Goal: Task Accomplishment & Management: Use online tool/utility

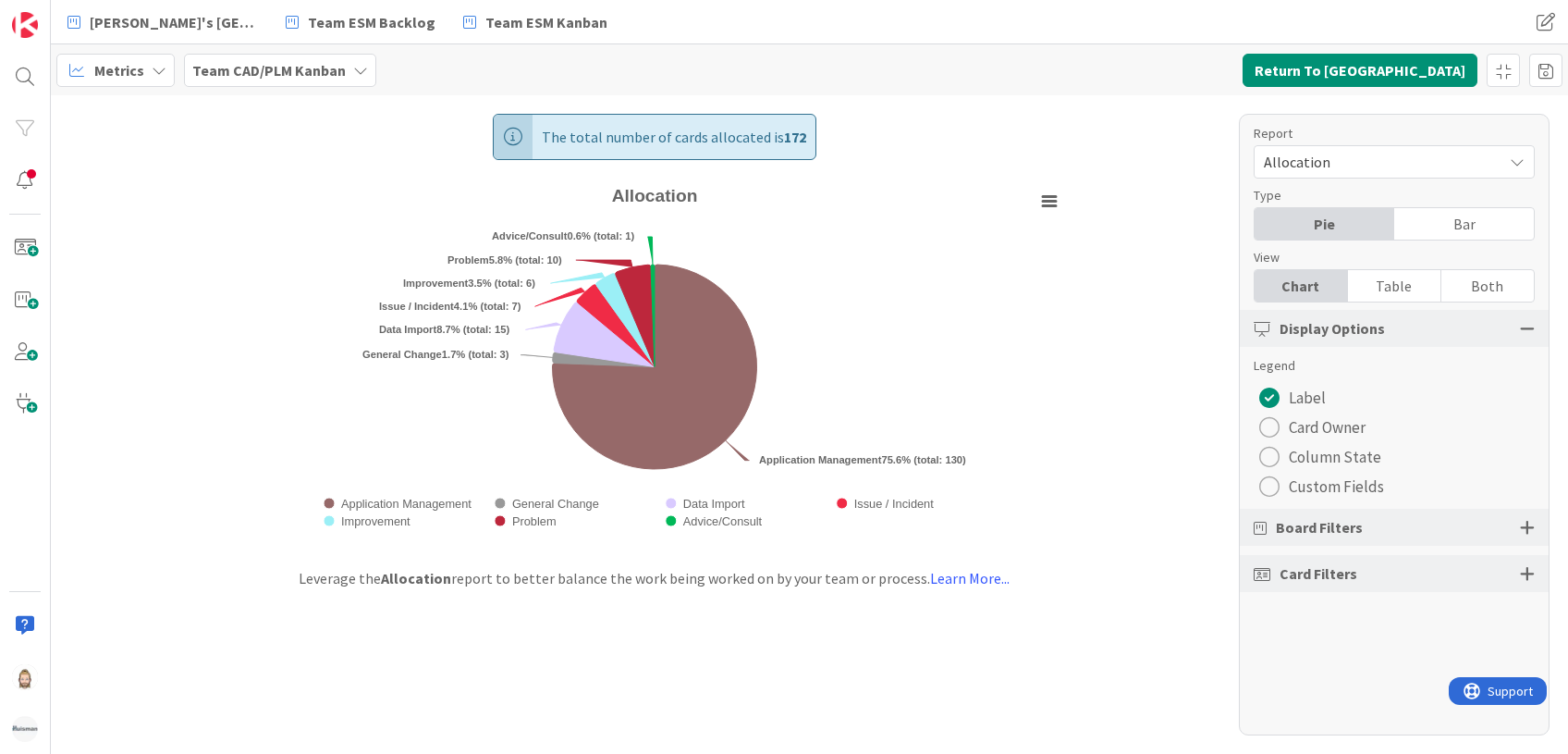
click at [276, 70] on b "Team CAD/PLM Kanban" at bounding box center [269, 70] width 154 height 18
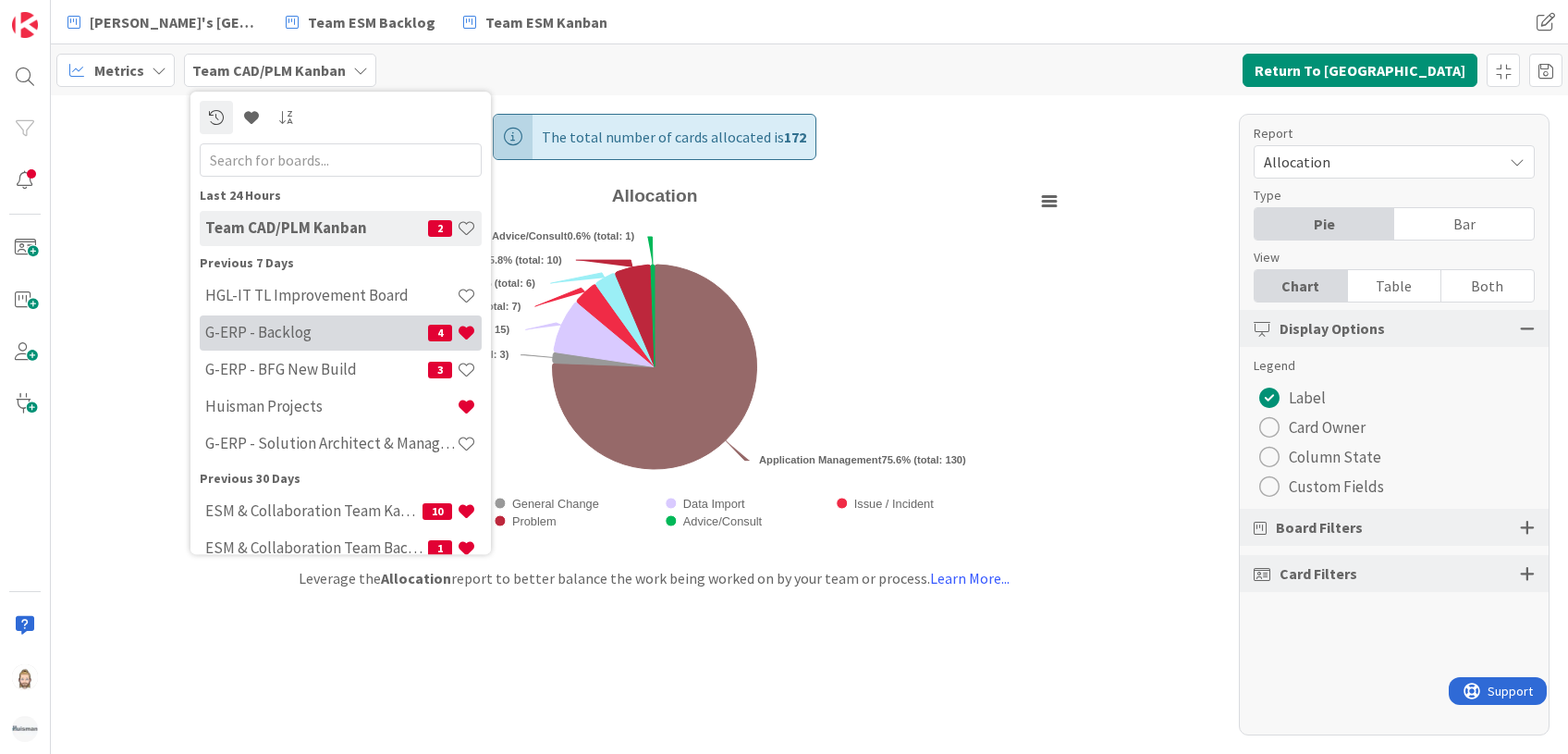
click at [319, 327] on h4 "G-ERP - Backlog" at bounding box center [316, 333] width 223 height 18
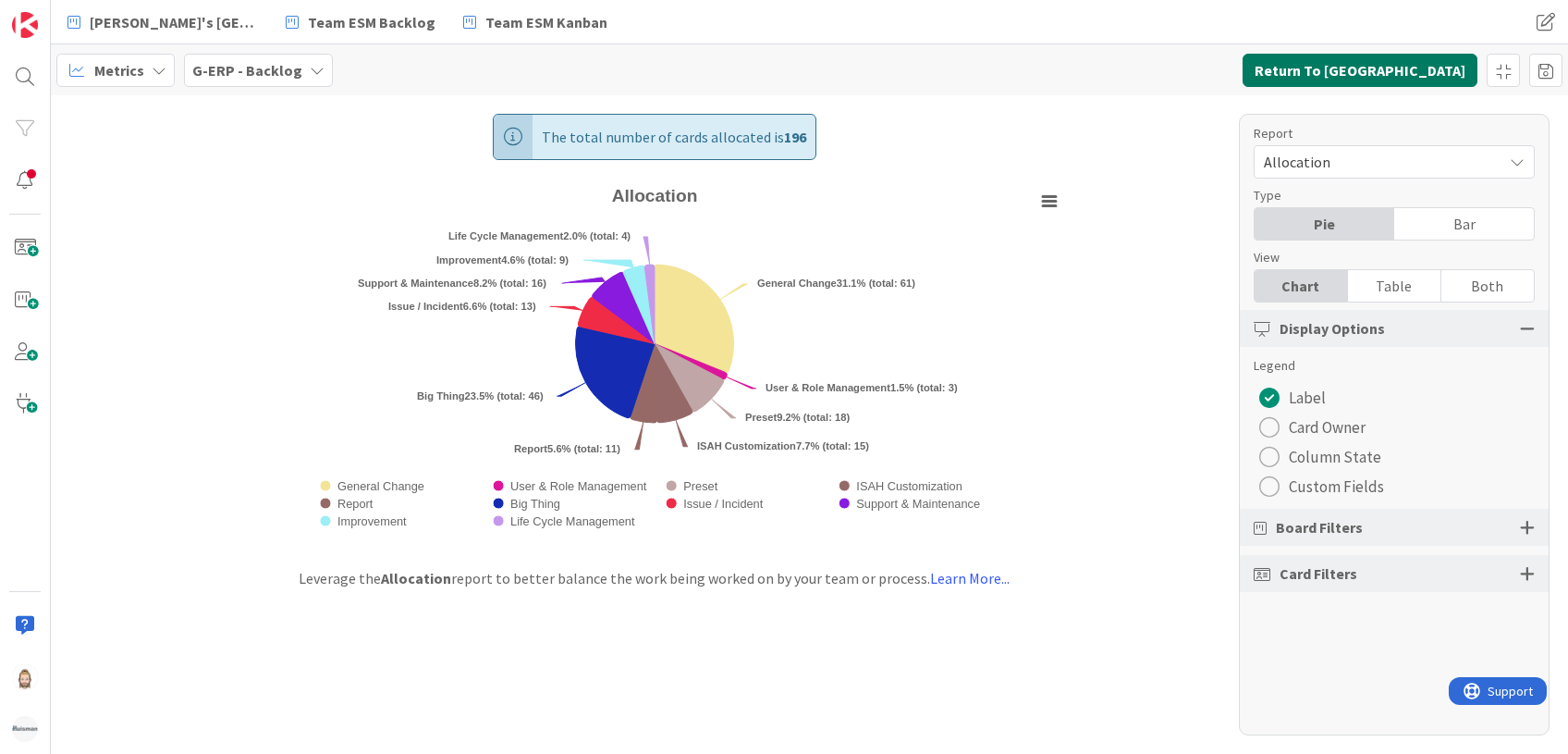
click at [1429, 78] on button "Return To [GEOGRAPHIC_DATA]" at bounding box center [1359, 70] width 235 height 33
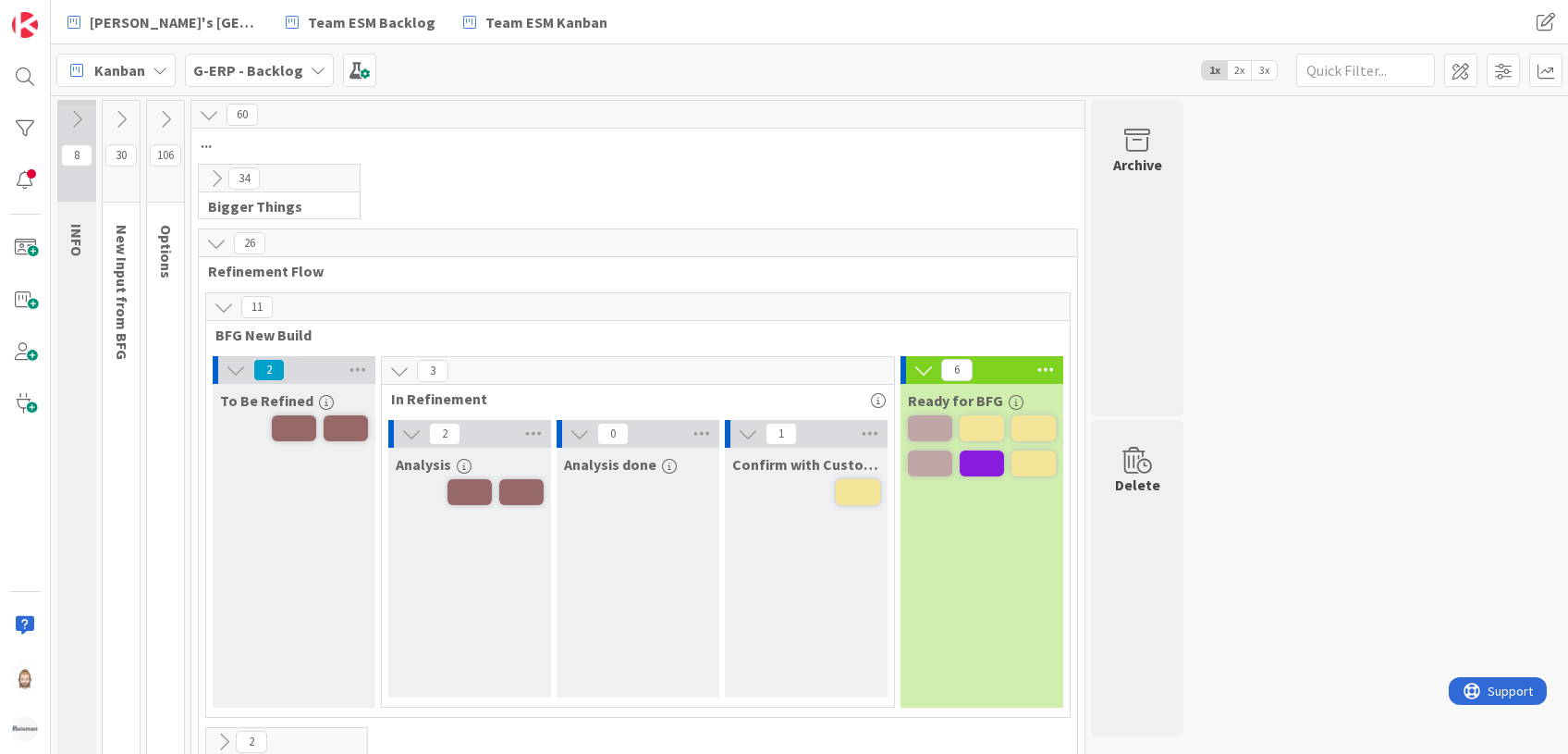
click at [119, 118] on icon at bounding box center [121, 119] width 20 height 20
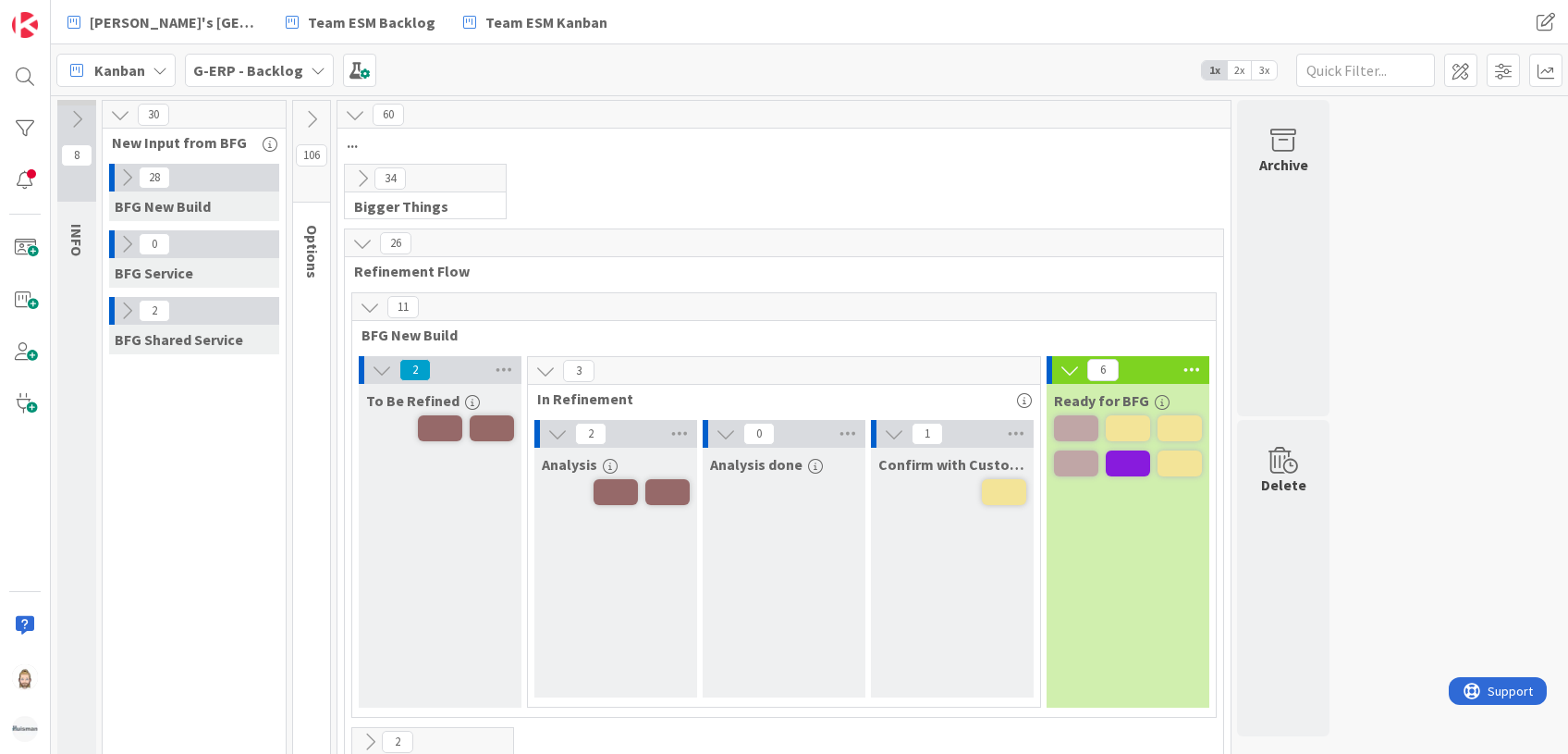
click at [270, 140] on icon "button" at bounding box center [270, 144] width 14 height 14
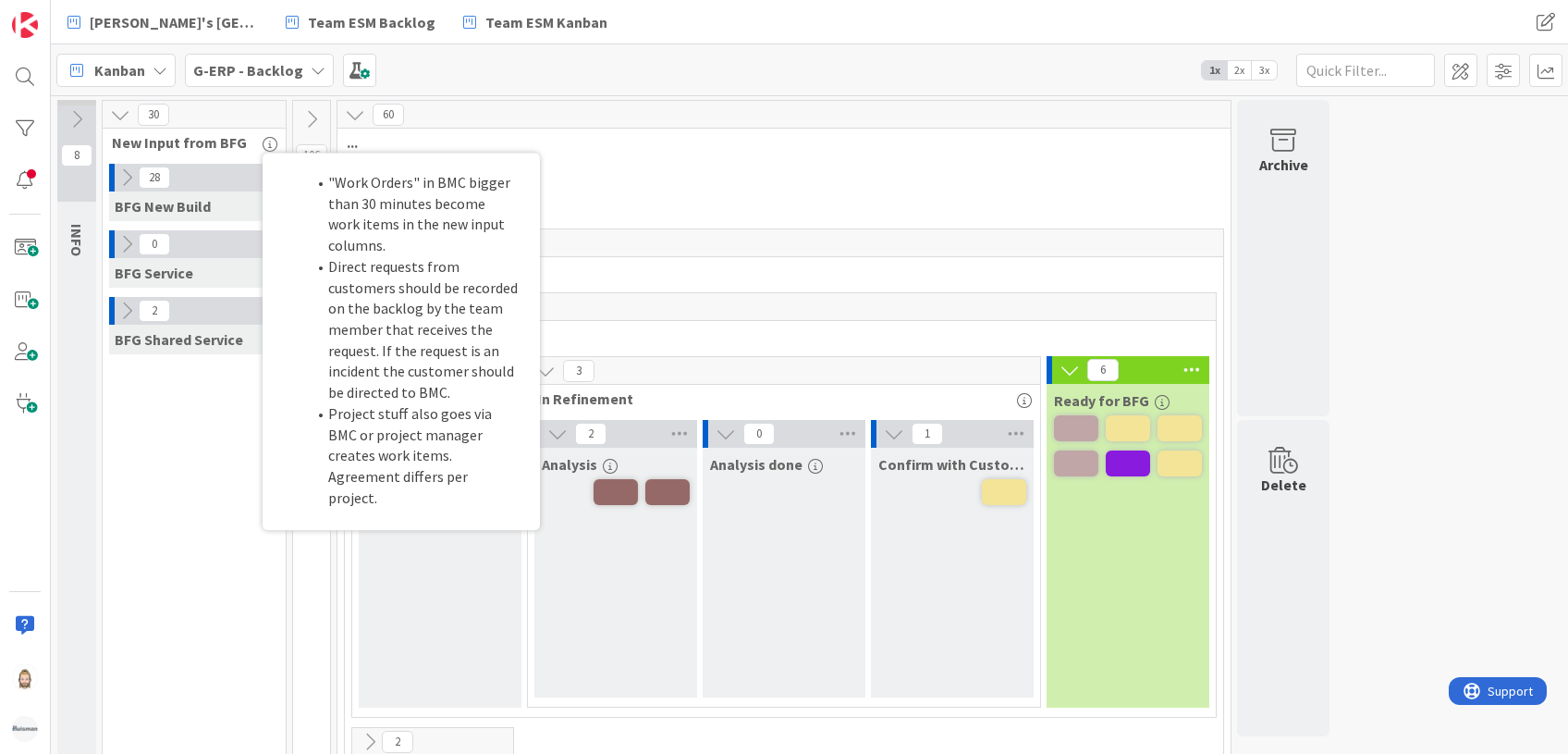
click at [614, 163] on div "34 Bigger Things" at bounding box center [784, 195] width 886 height 65
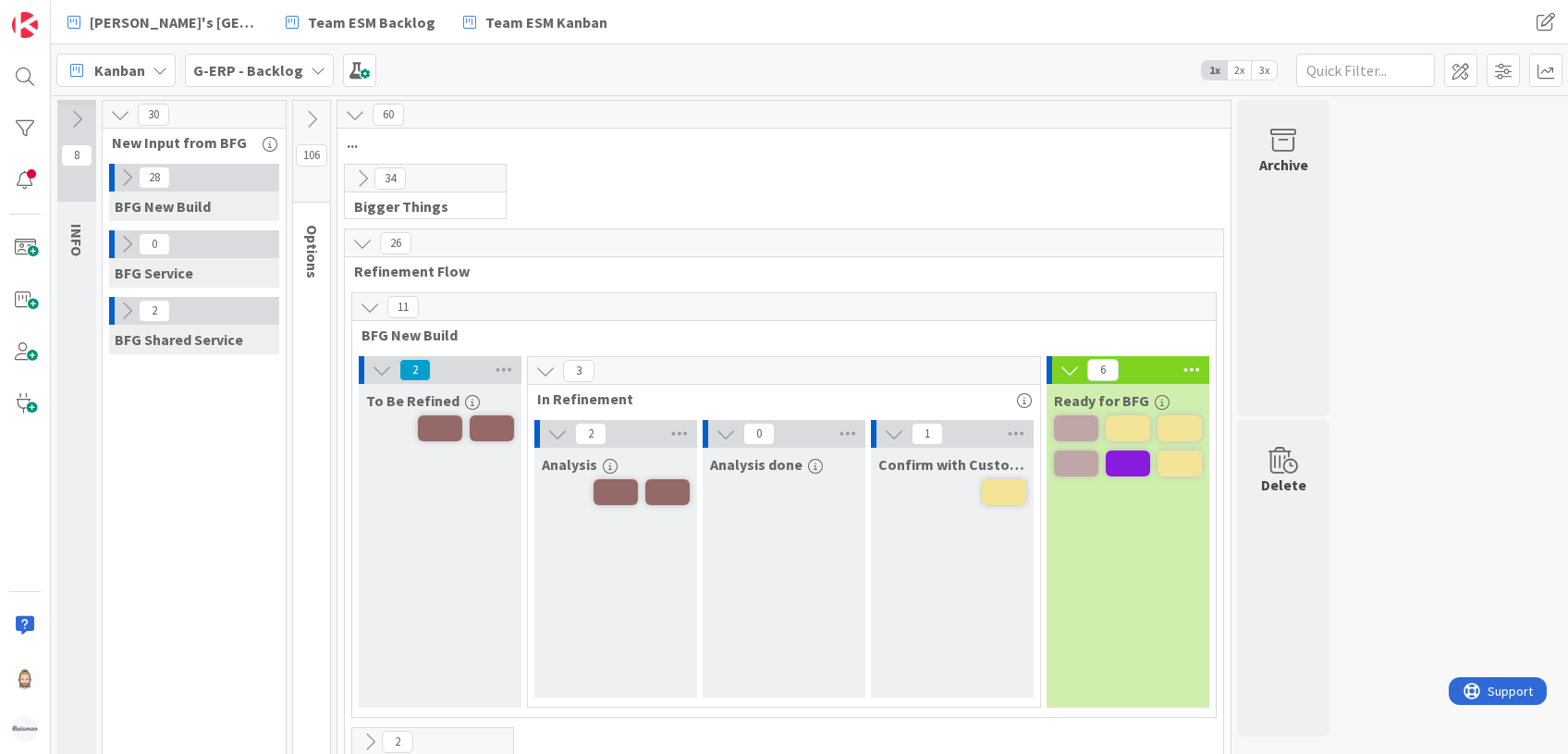
click at [357, 174] on icon at bounding box center [362, 178] width 20 height 20
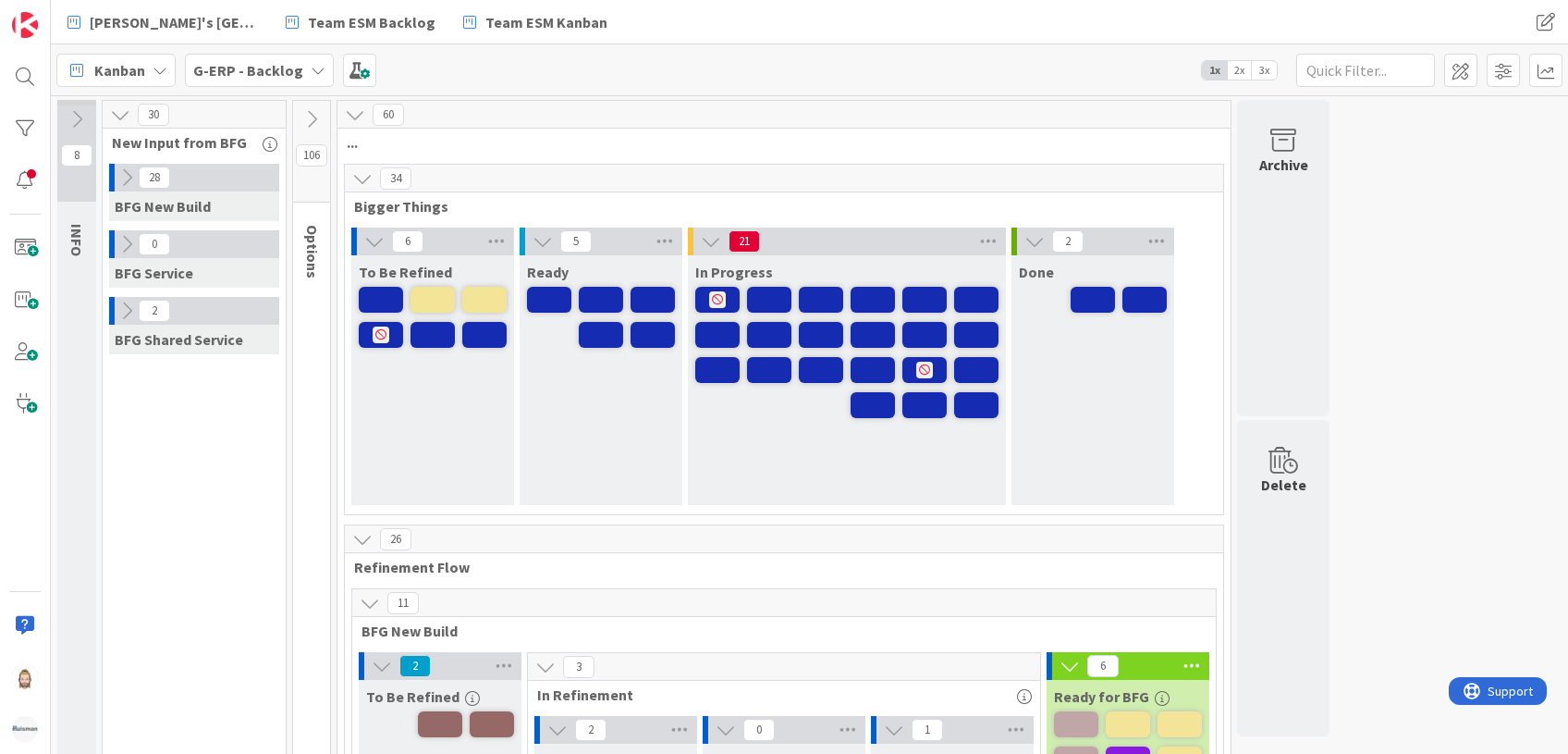
click at [1242, 73] on span "2x" at bounding box center [1240, 70] width 25 height 18
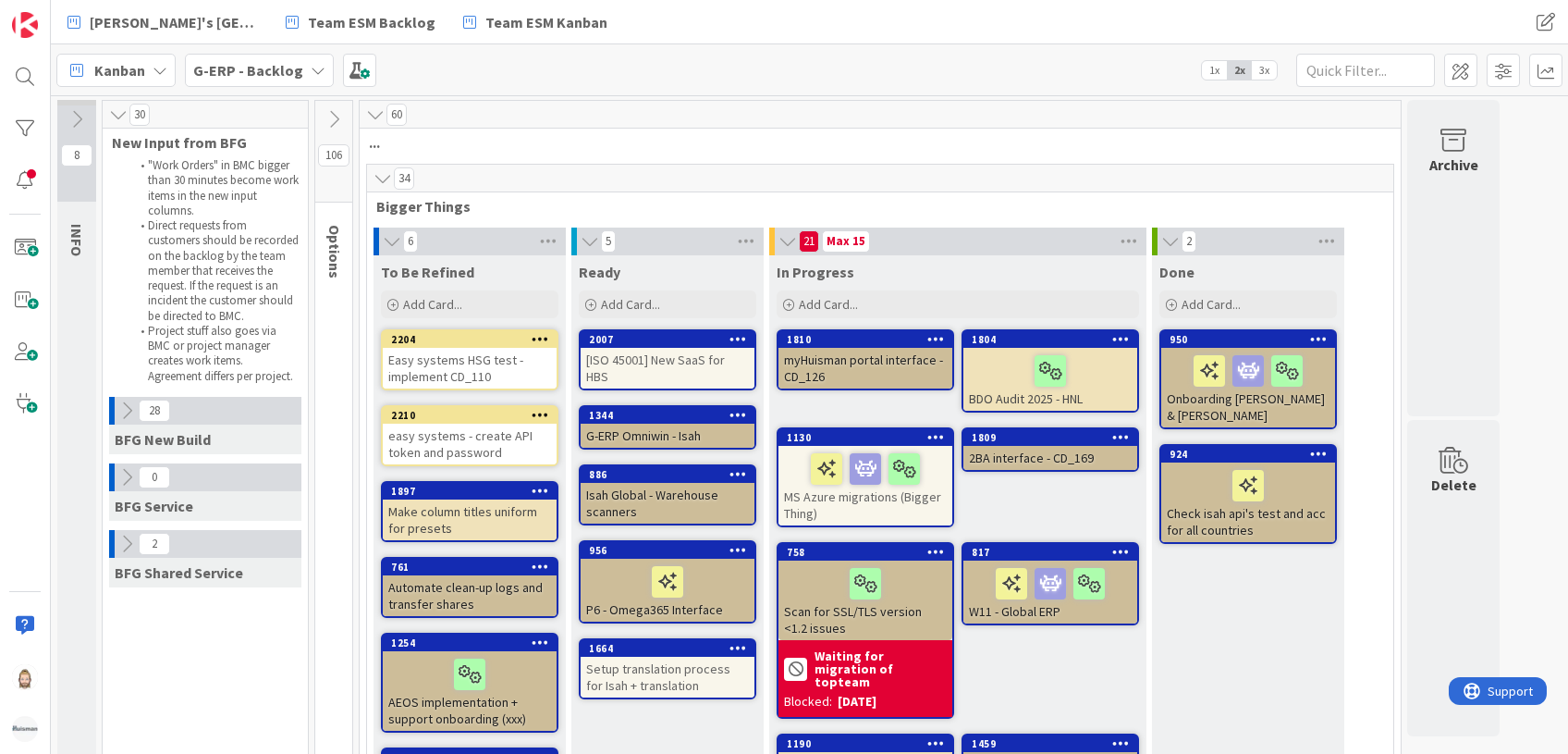
click at [337, 117] on icon at bounding box center [333, 119] width 20 height 20
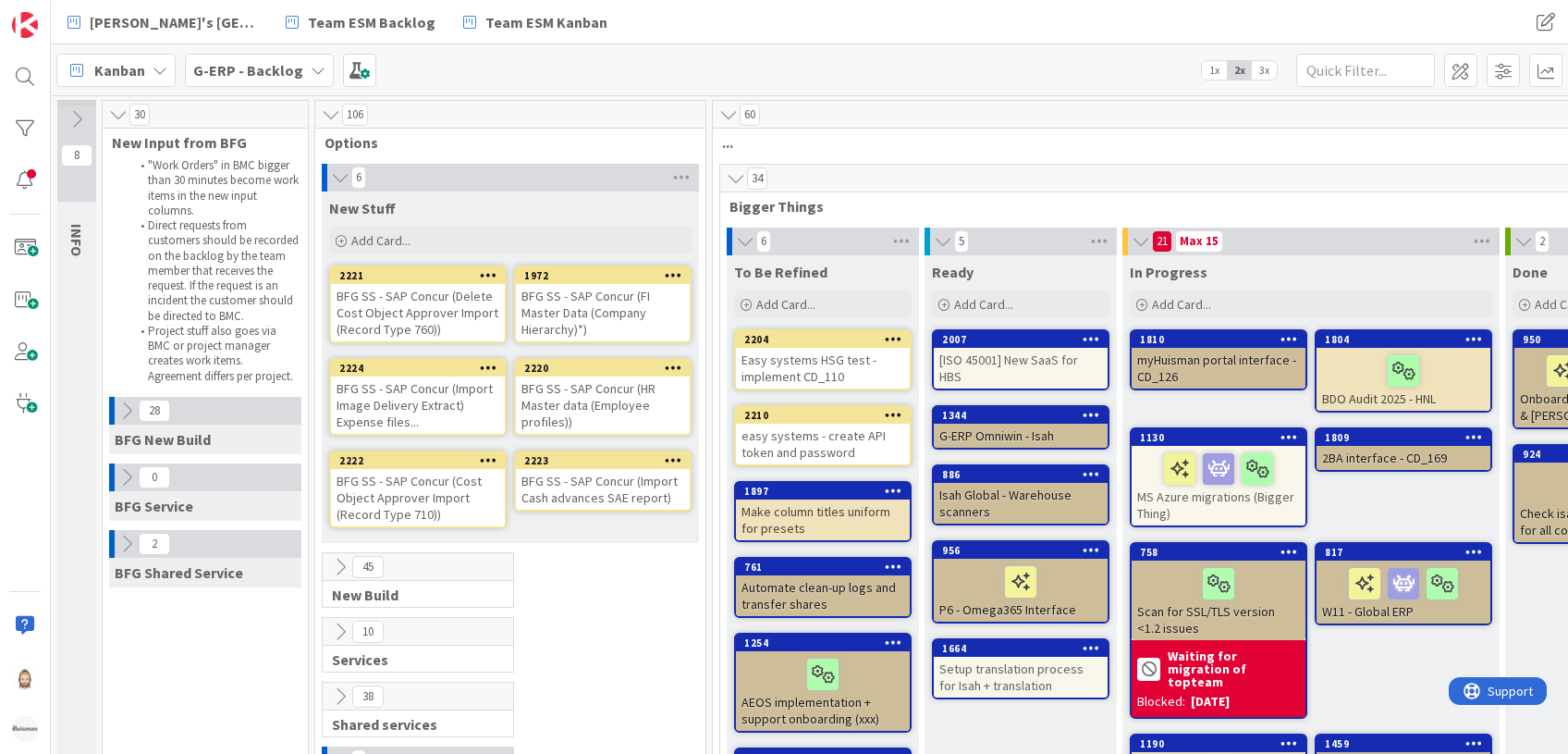
click at [1288, 339] on icon at bounding box center [1289, 337] width 17 height 13
